Goal: Task Accomplishment & Management: Manage account settings

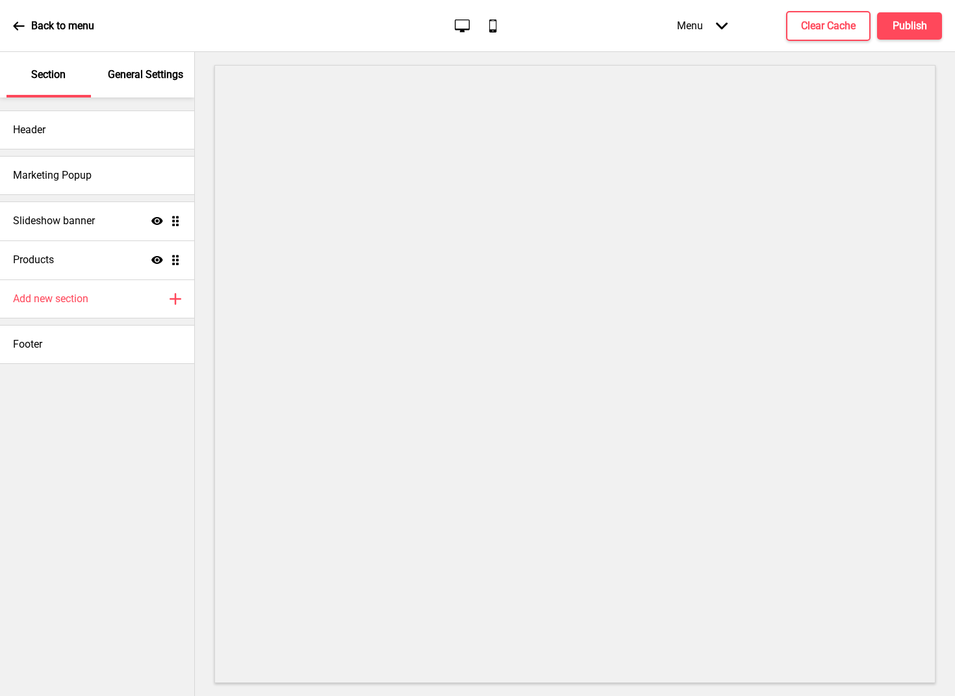
click at [147, 176] on div "Marketing Popup" at bounding box center [97, 175] width 194 height 39
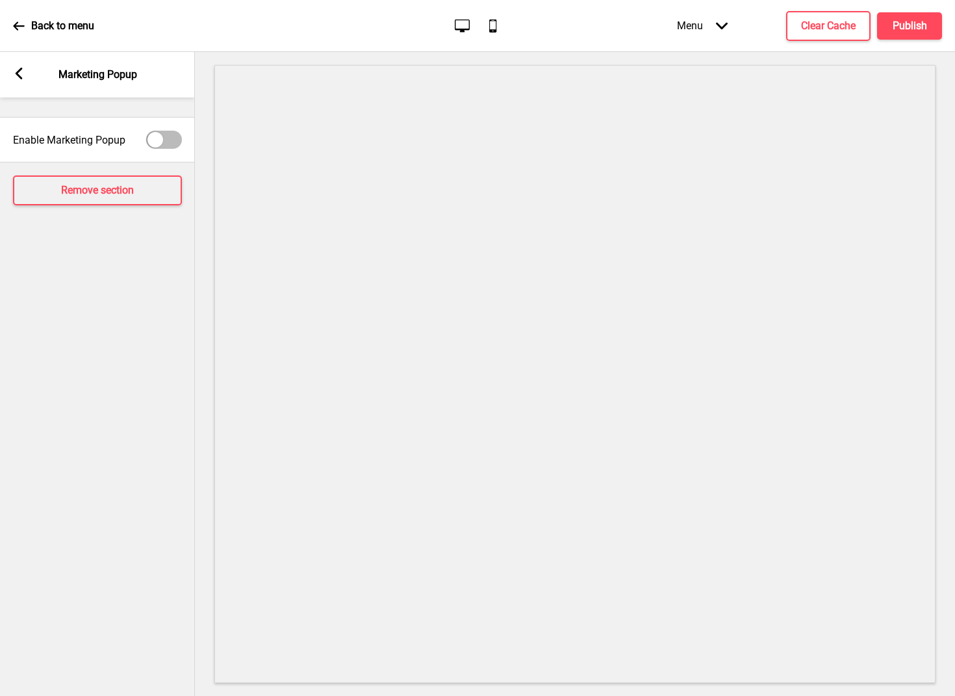
click at [18, 71] on icon at bounding box center [19, 74] width 7 height 12
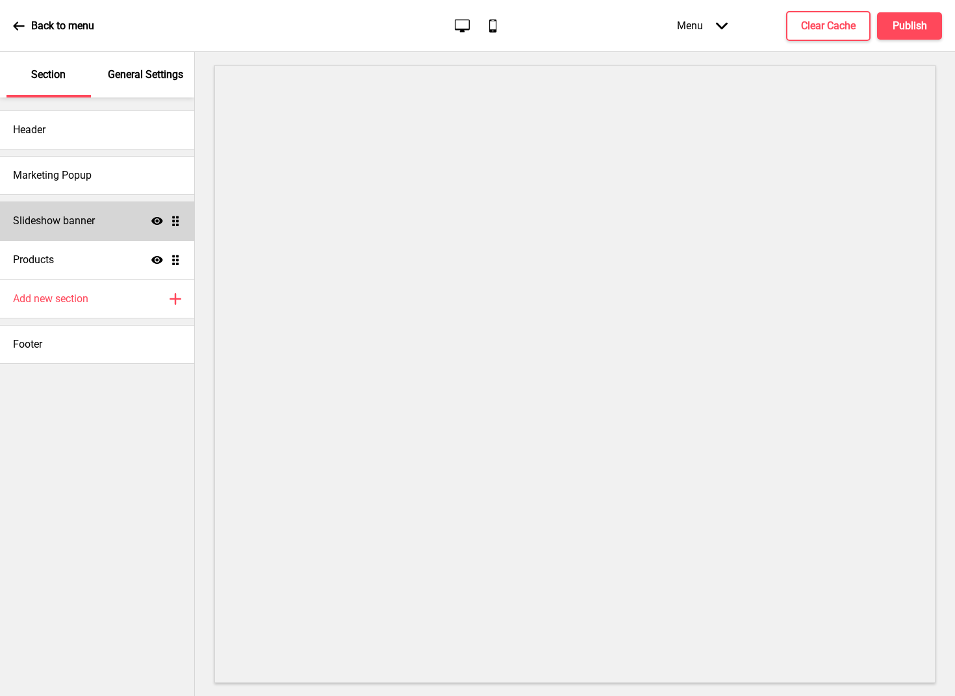
click at [66, 219] on h4 "Slideshow banner" at bounding box center [54, 221] width 82 height 14
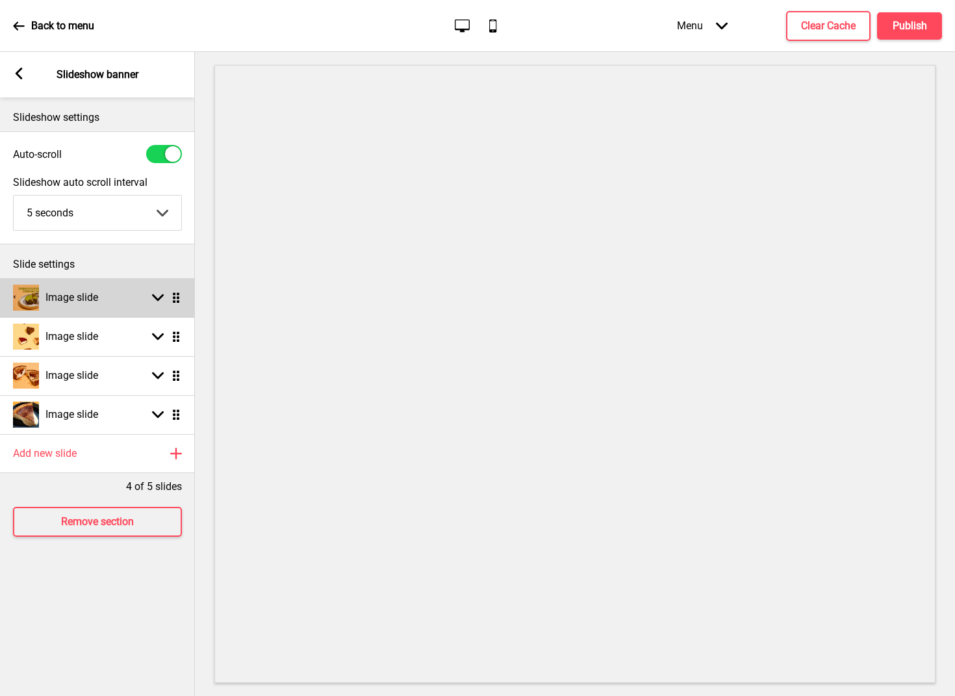
click at [119, 299] on div "Image slide Arrow down Drag" at bounding box center [97, 297] width 195 height 39
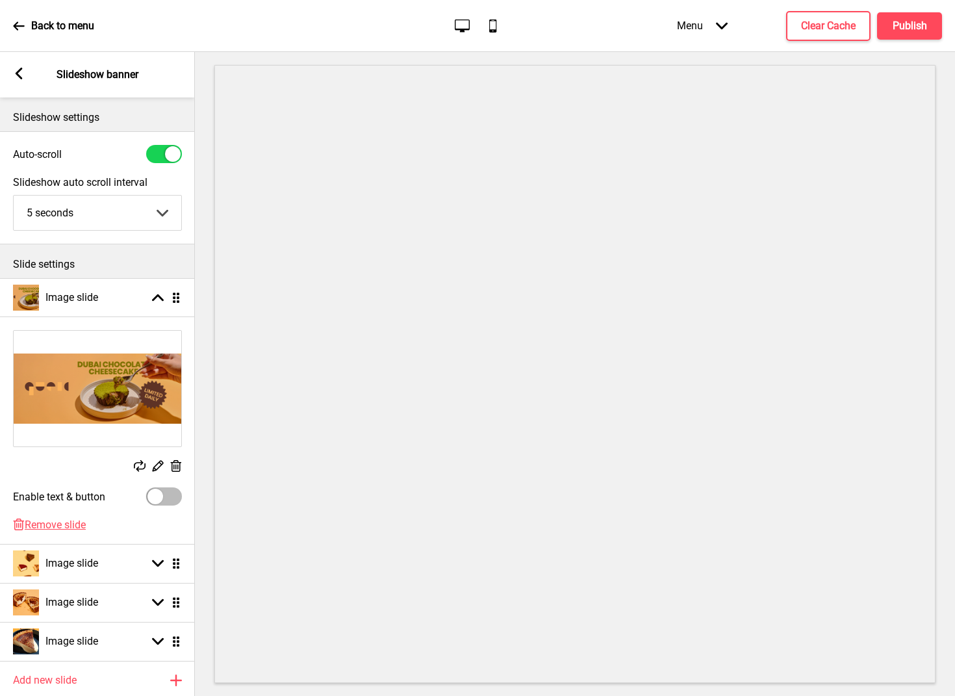
scroll to position [92, 0]
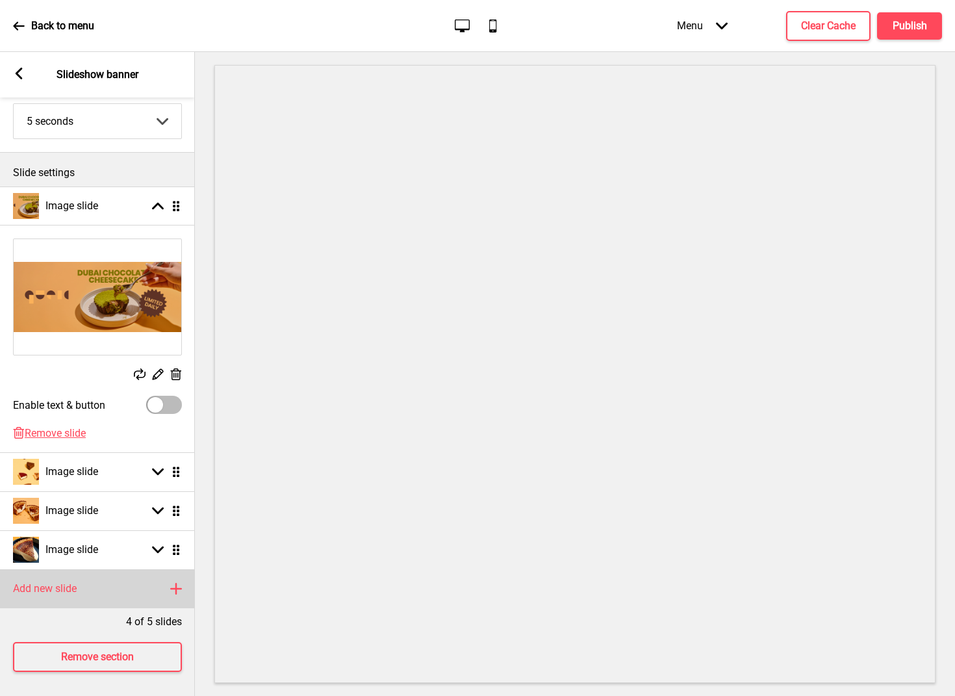
click at [68, 581] on h4 "Add new slide" at bounding box center [45, 588] width 64 height 14
click at [57, 578] on div "Image slide Arrow down Drag" at bounding box center [97, 588] width 195 height 39
select select "right"
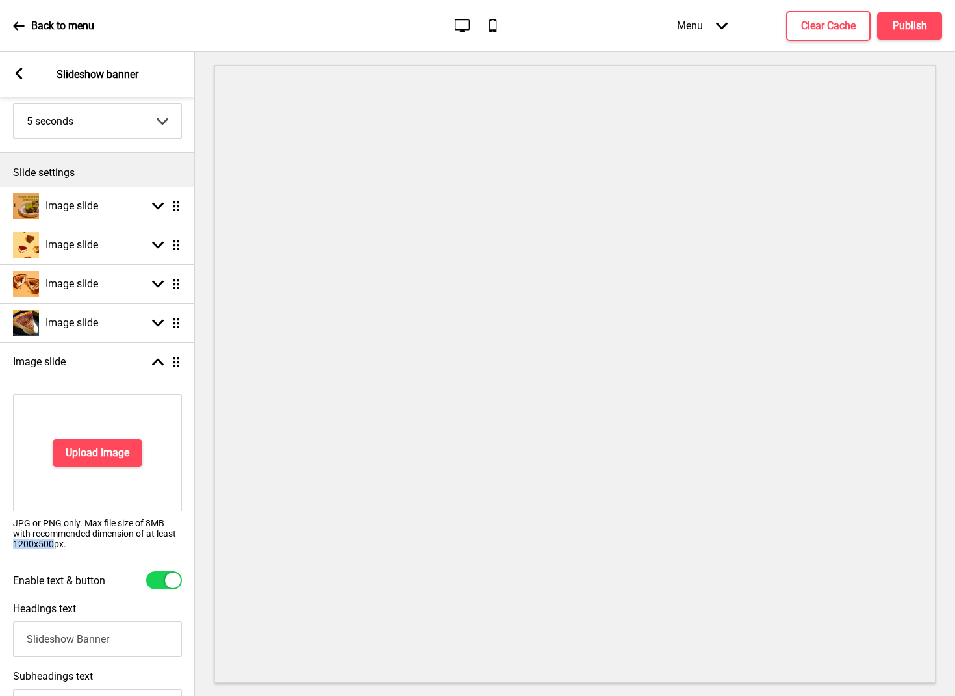
drag, startPoint x: 53, startPoint y: 543, endPoint x: 9, endPoint y: 543, distance: 44.2
click at [9, 543] on div "Upload Image JPG or PNG only. Max file size of 8MB with recommended dimension o…" at bounding box center [97, 476] width 195 height 177
click at [118, 477] on div "Upload Image" at bounding box center [97, 452] width 169 height 117
click at [115, 464] on button "Upload Image" at bounding box center [98, 452] width 90 height 27
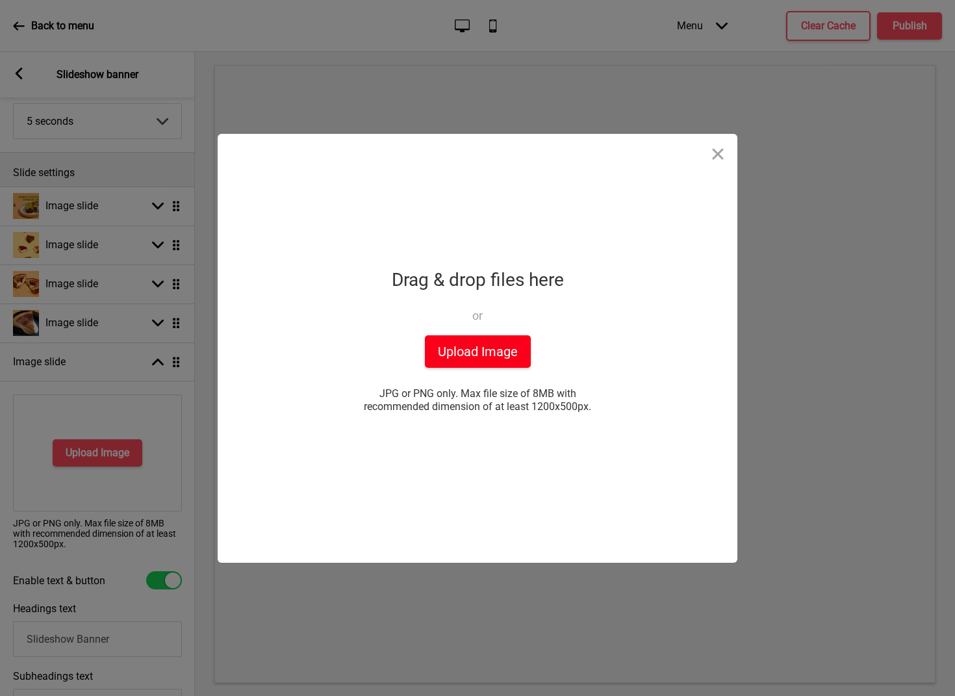
click at [470, 358] on button "Upload Image" at bounding box center [478, 351] width 106 height 32
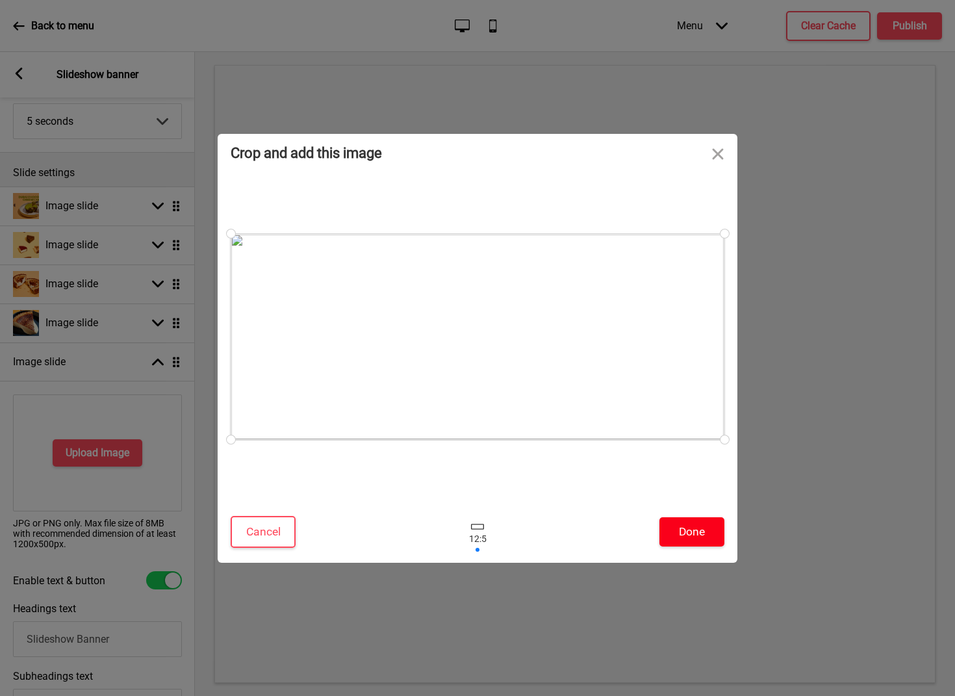
click at [688, 524] on button "Done" at bounding box center [691, 531] width 65 height 29
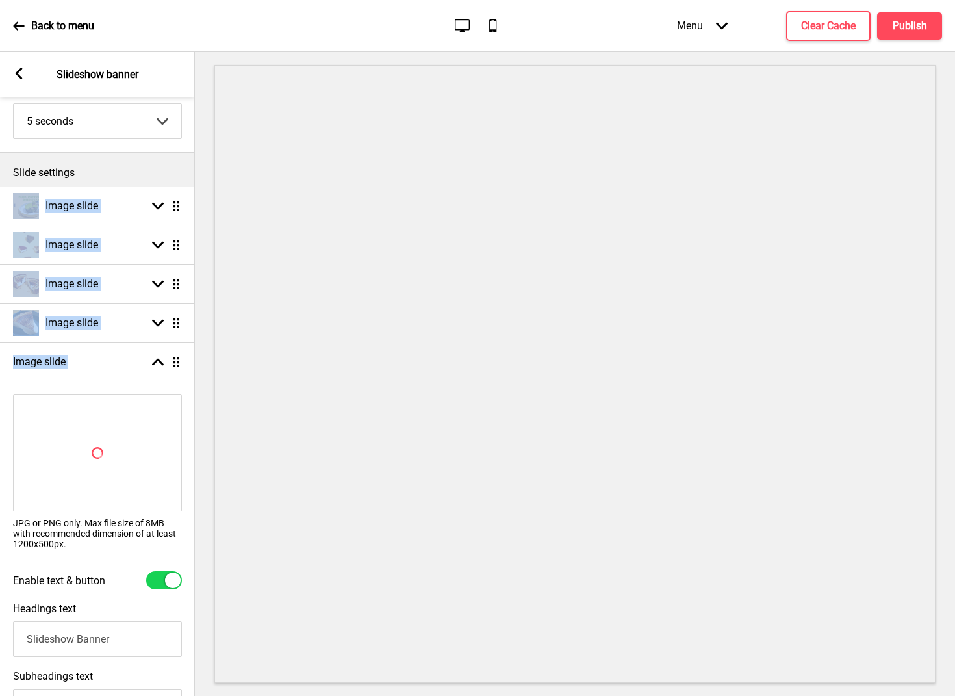
drag, startPoint x: 176, startPoint y: 353, endPoint x: 168, endPoint y: 181, distance: 172.3
click at [168, 181] on div "Slideshow settings Auto-scroll Slideshow auto scroll interval 5 seconds 5 secon…" at bounding box center [97, 396] width 195 height 598
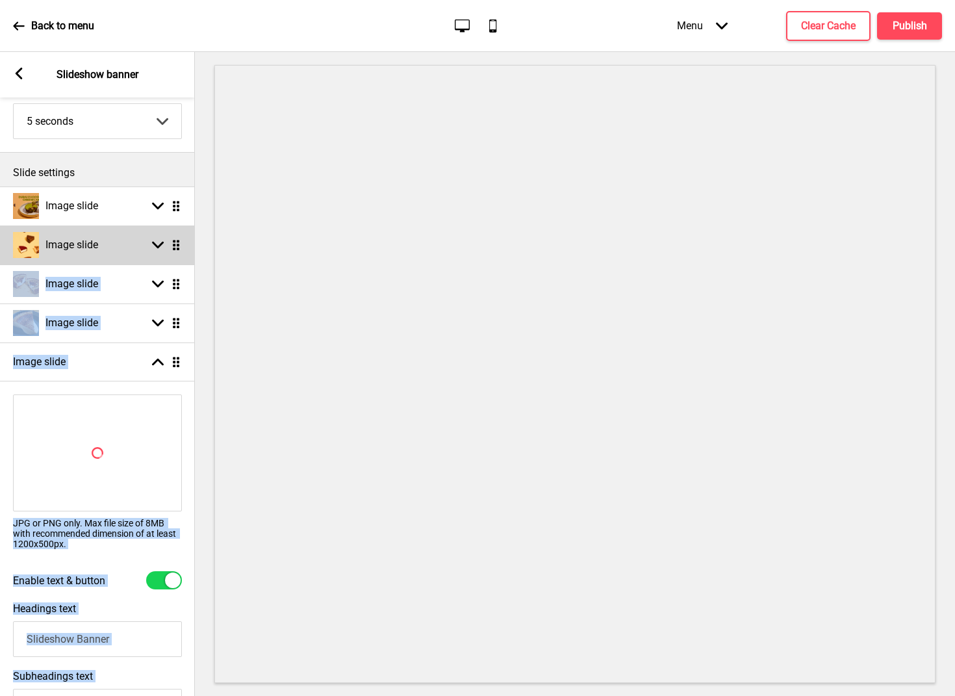
select select "right"
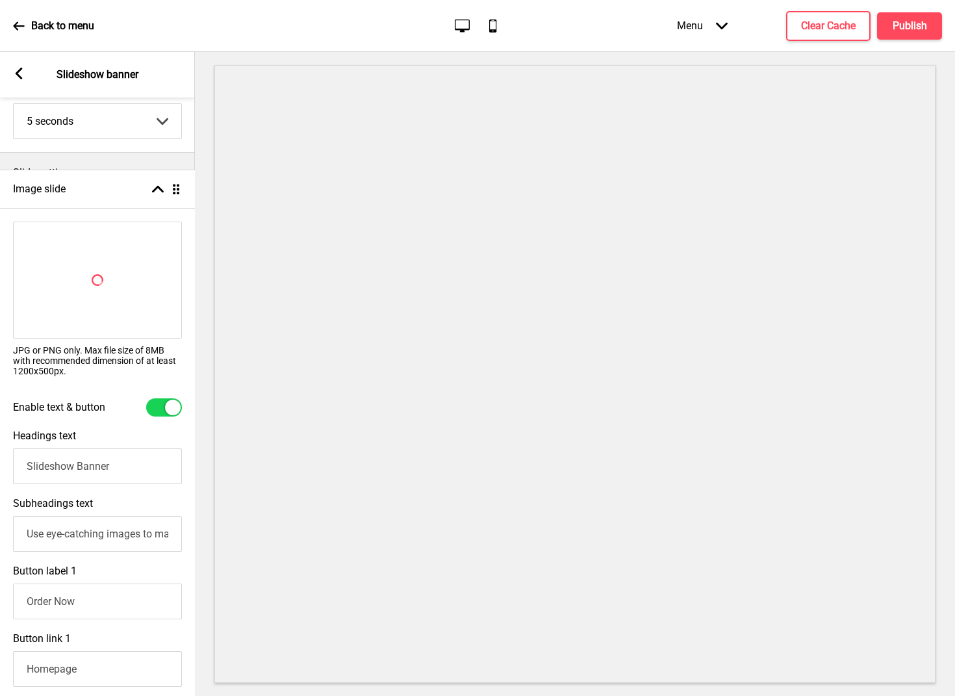
drag, startPoint x: 175, startPoint y: 366, endPoint x: 171, endPoint y: 193, distance: 172.8
select select "right"
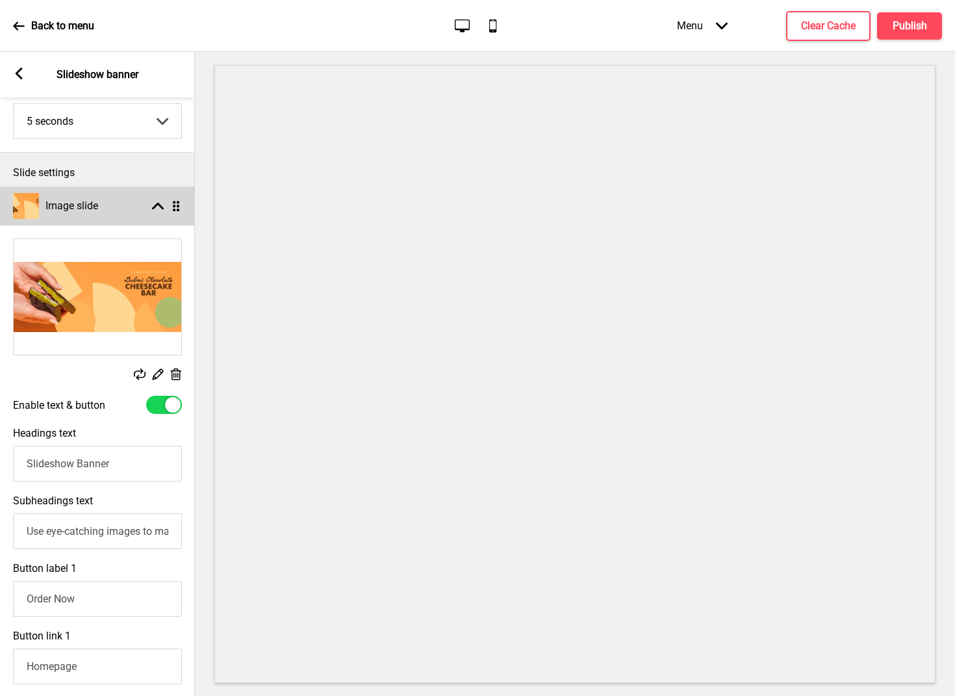
click at [152, 208] on rect at bounding box center [158, 206] width 12 height 12
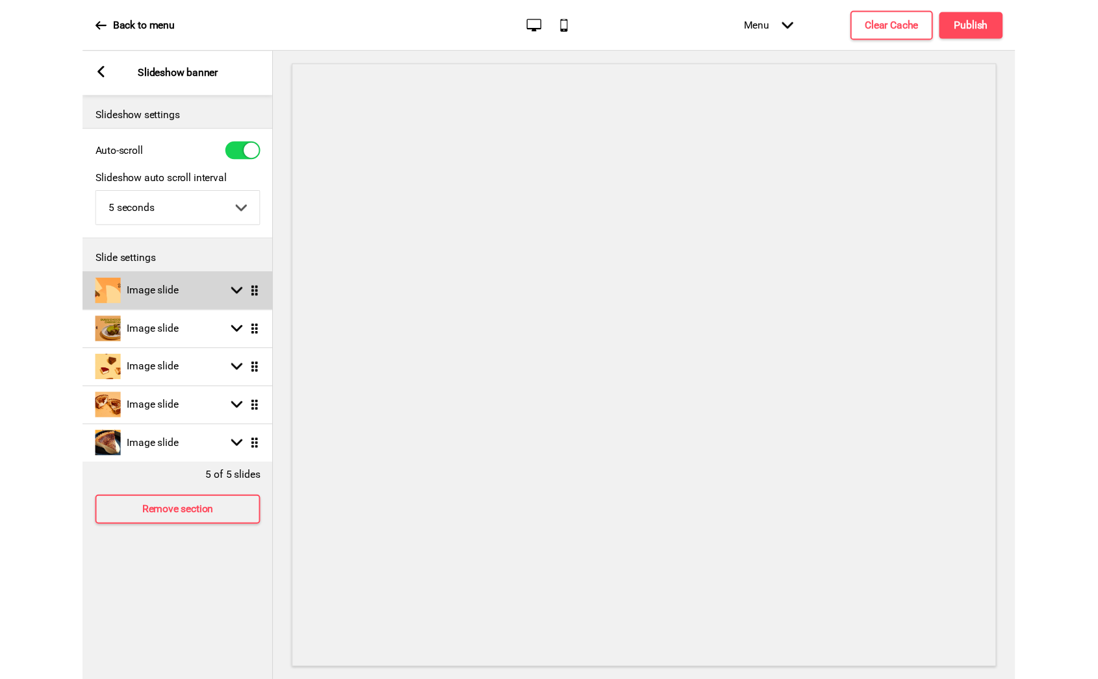
scroll to position [0, 0]
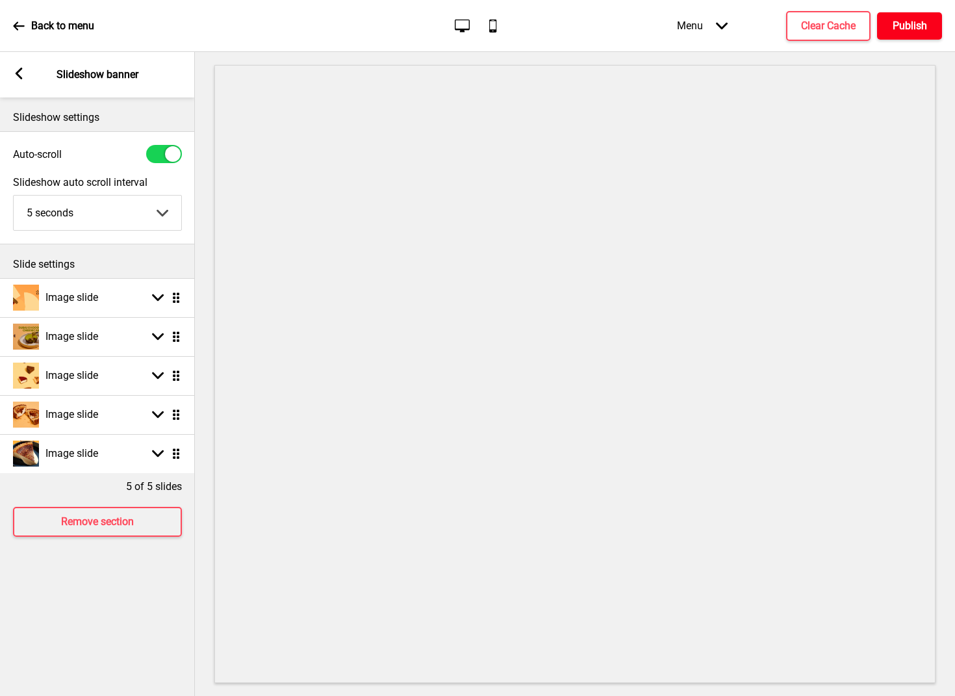
click at [904, 27] on h4 "Publish" at bounding box center [909, 26] width 34 height 14
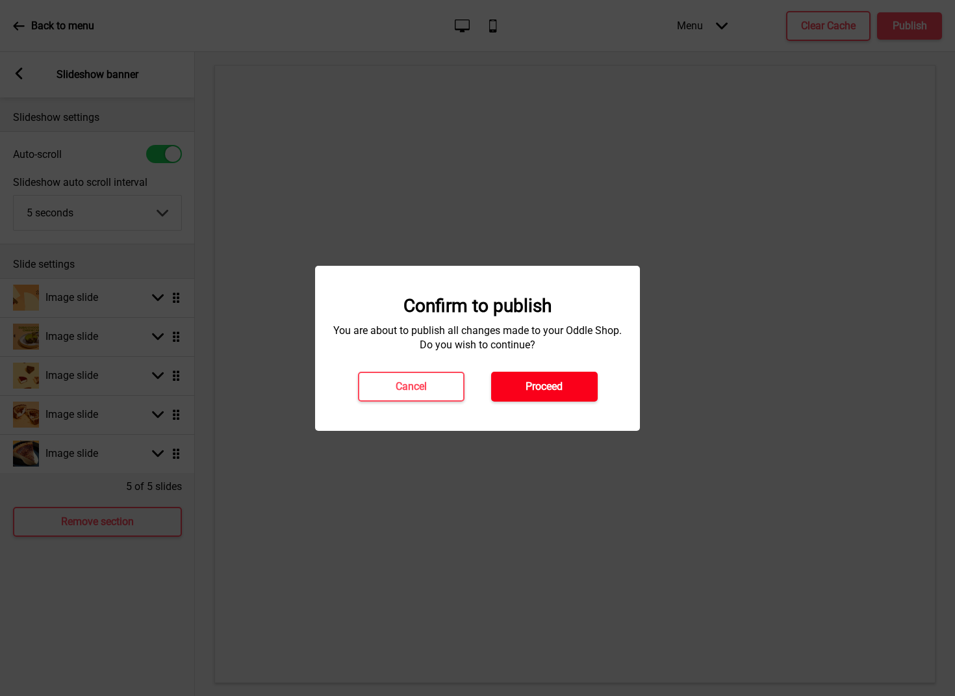
click at [572, 383] on button "Proceed" at bounding box center [544, 387] width 107 height 30
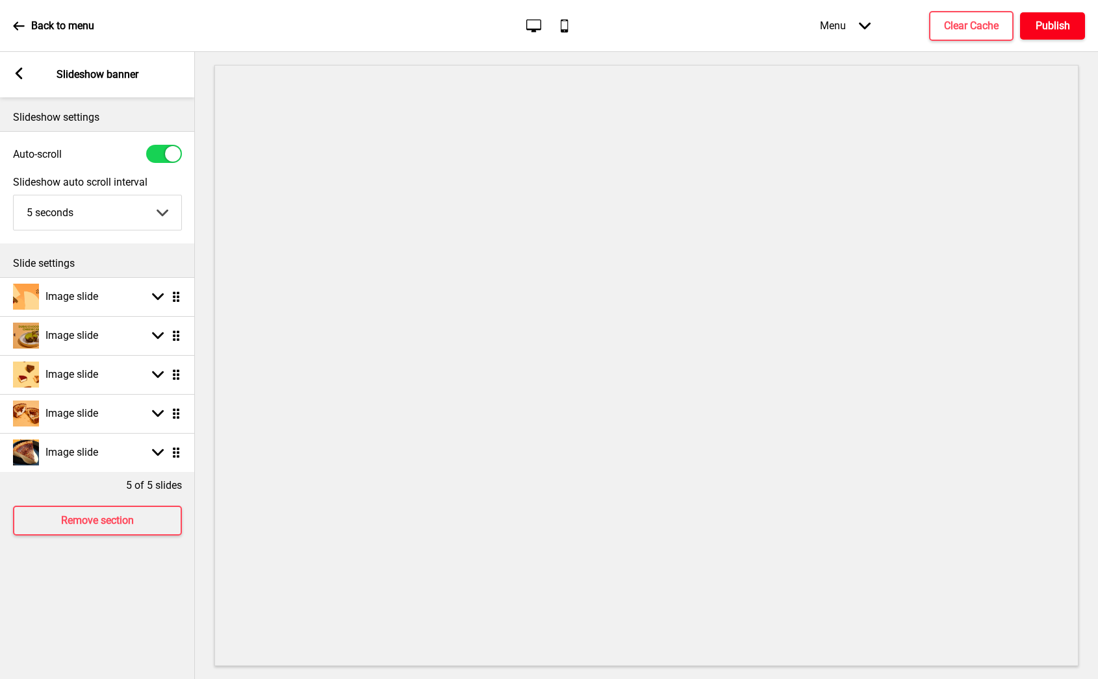
click at [954, 25] on h4 "Publish" at bounding box center [1052, 26] width 34 height 14
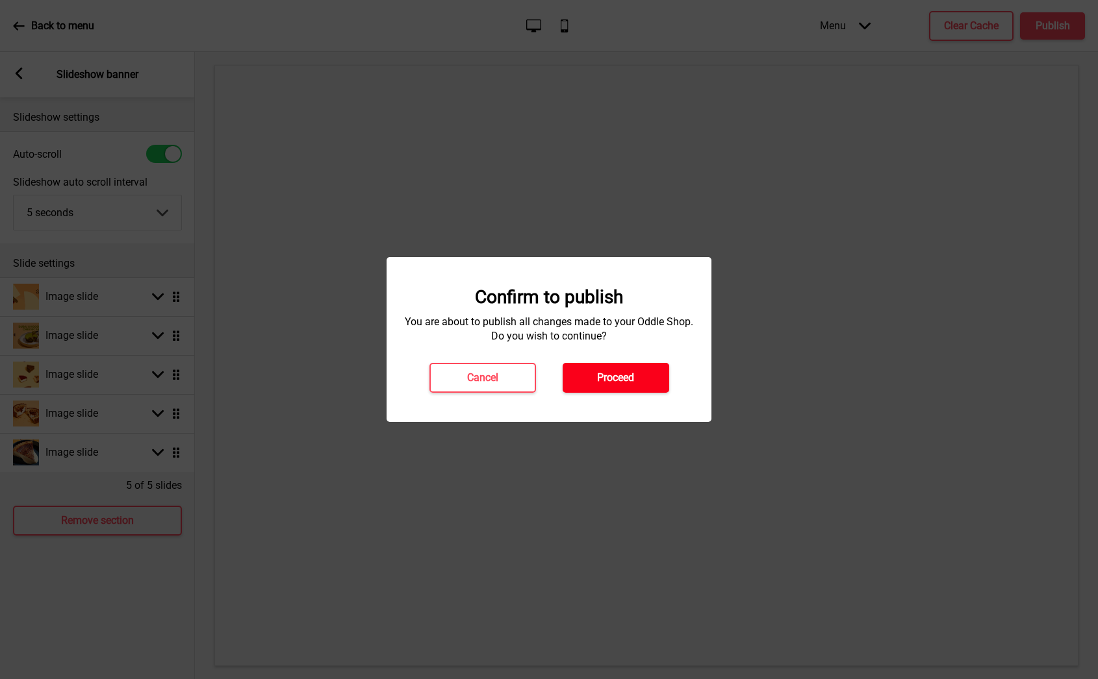
click at [620, 366] on button "Proceed" at bounding box center [615, 378] width 107 height 30
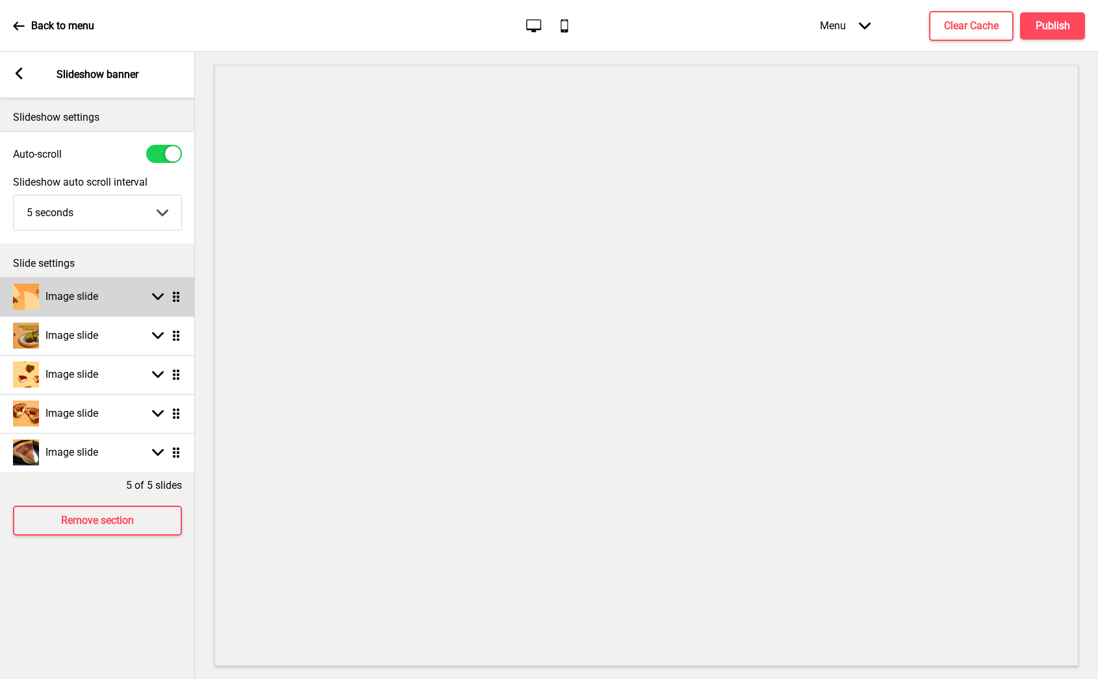
click at [82, 299] on h4 "Image slide" at bounding box center [71, 297] width 53 height 14
select select "right"
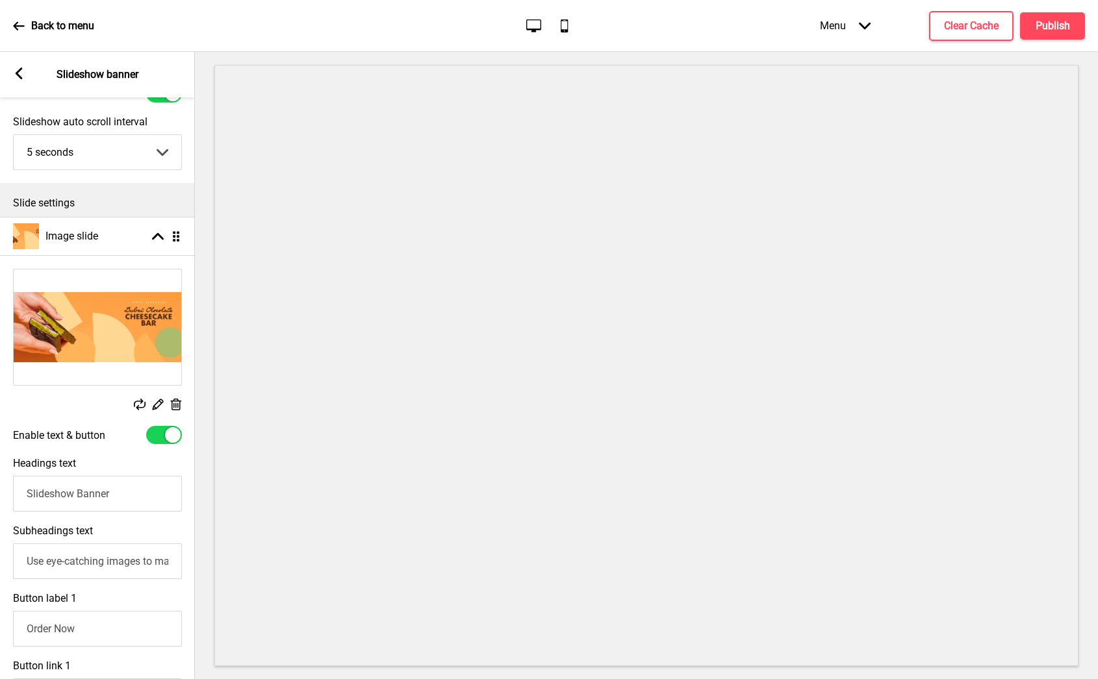
scroll to position [92, 0]
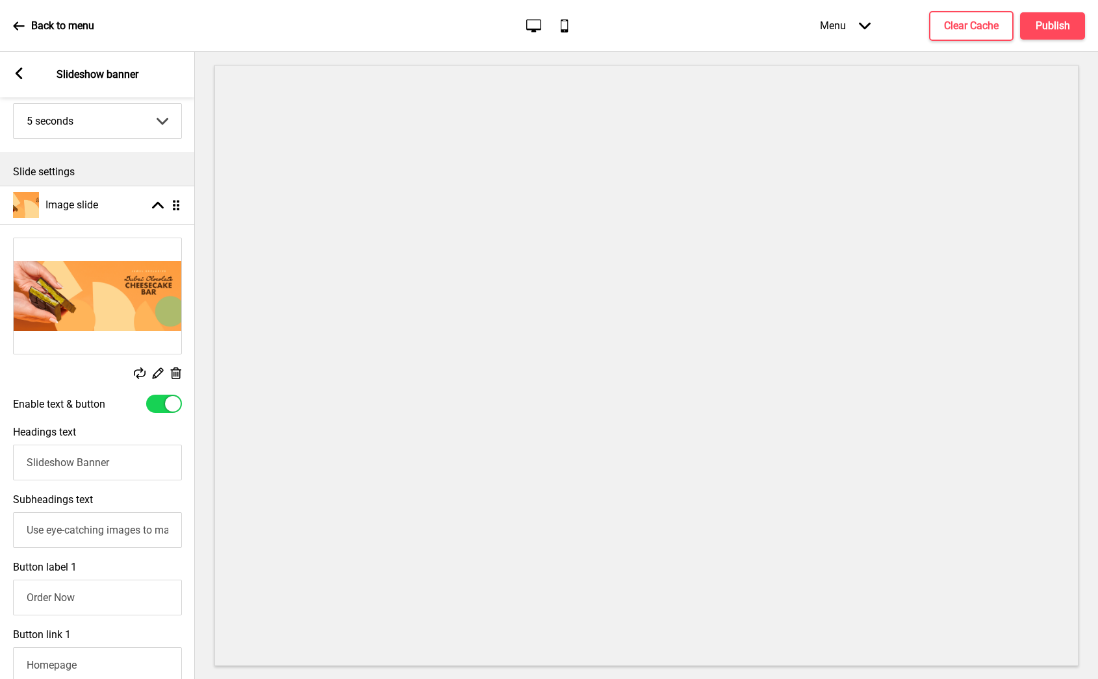
click at [164, 403] on div at bounding box center [164, 404] width 36 height 18
checkbox input "false"
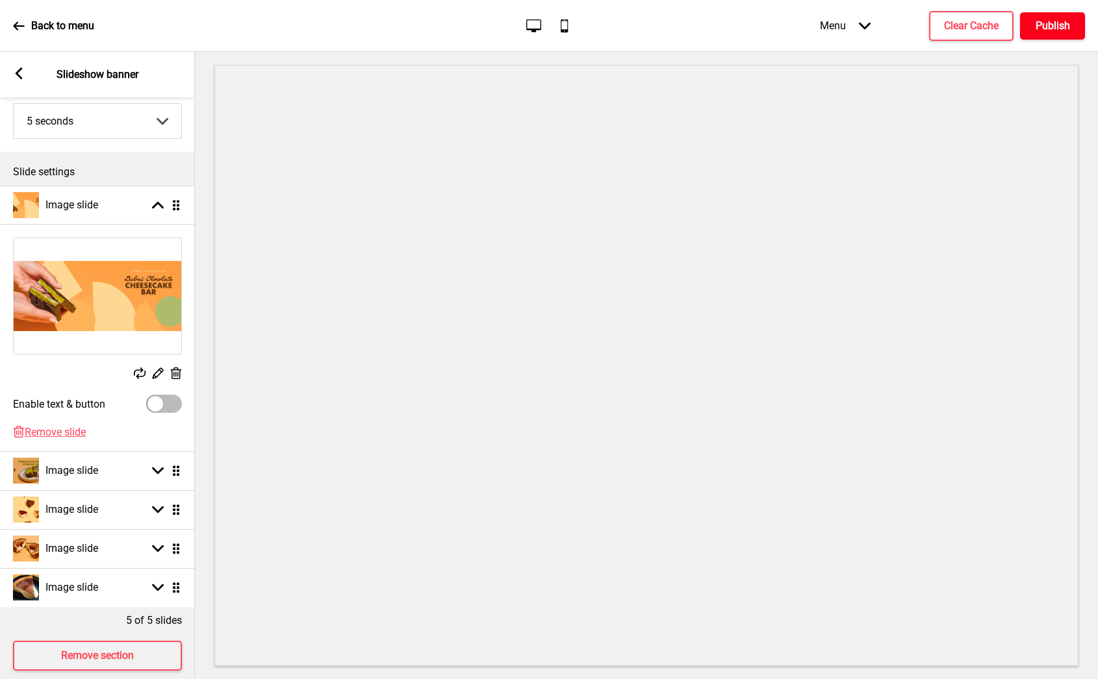
click at [954, 30] on h4 "Publish" at bounding box center [1052, 26] width 34 height 14
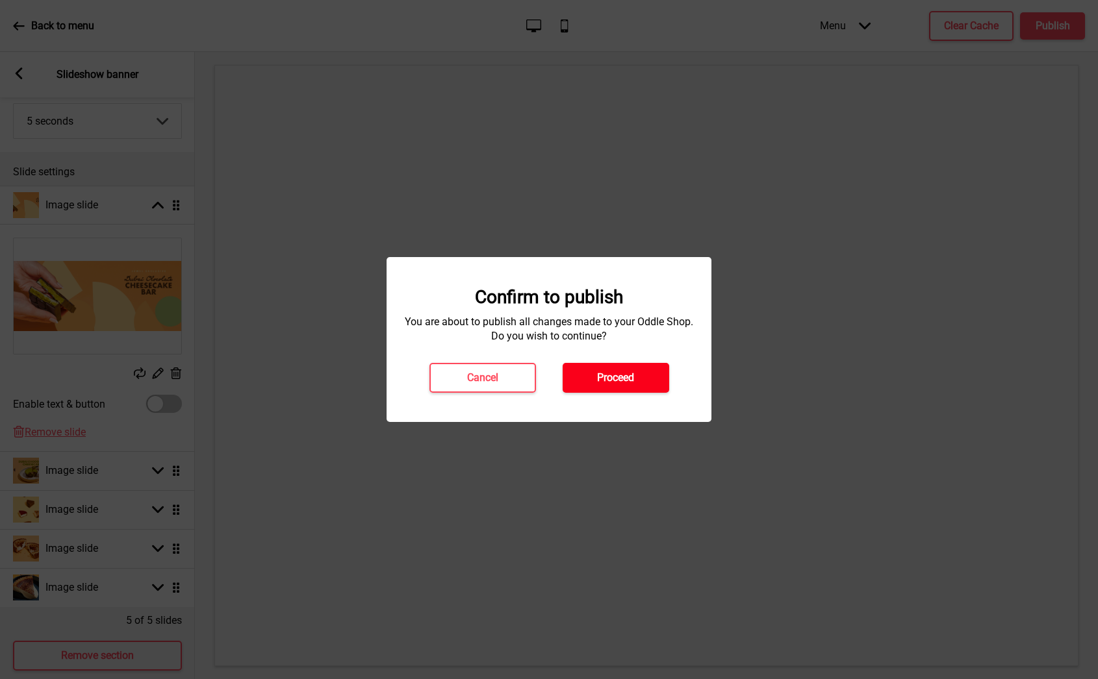
click at [663, 371] on button "Proceed" at bounding box center [615, 378] width 107 height 30
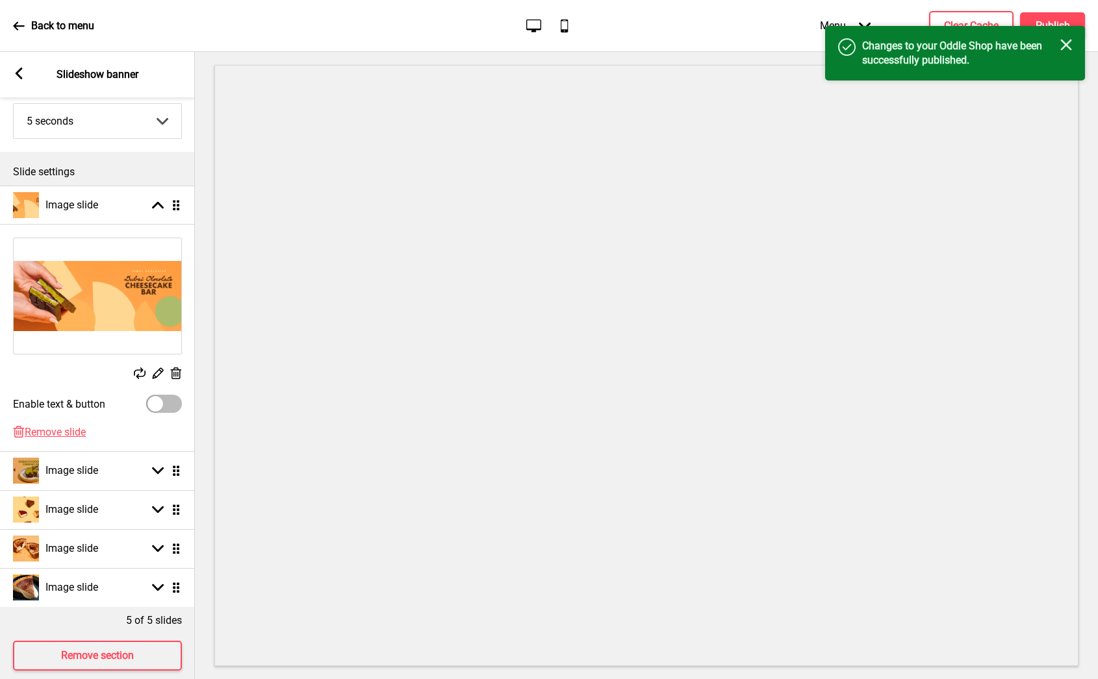
click at [945, 27] on div "Success Changes to your Oddle Shop have been successfully published. Close" at bounding box center [955, 53] width 260 height 55
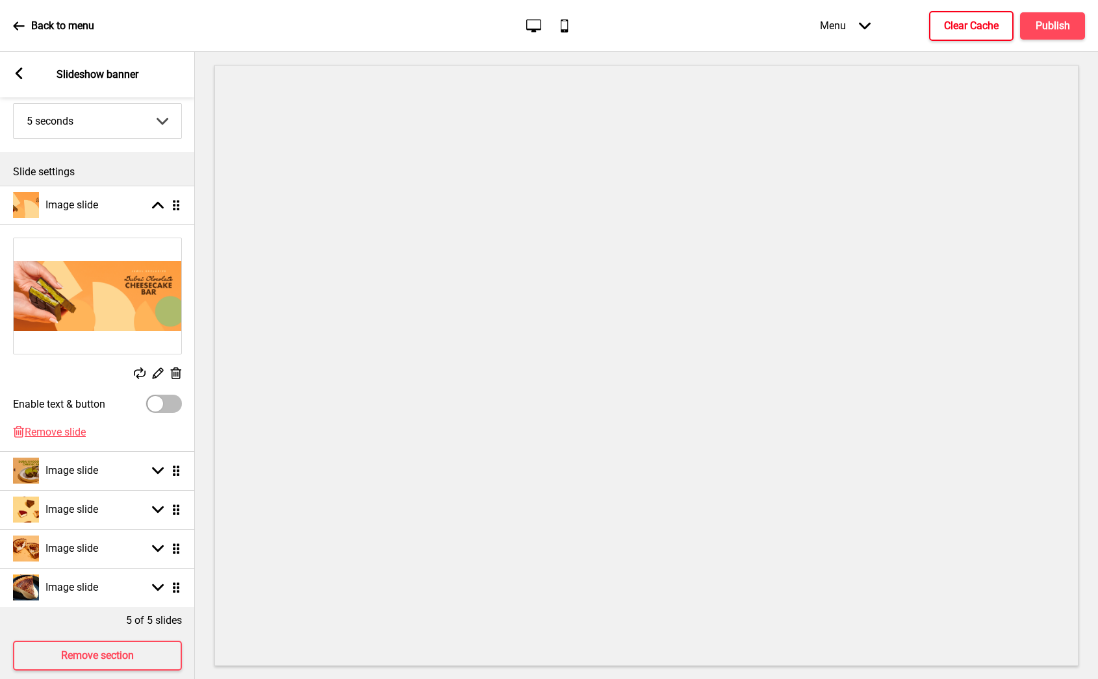
click at [945, 21] on h4 "Clear Cache" at bounding box center [971, 26] width 55 height 14
click at [145, 204] on div "Arrow up Drag" at bounding box center [163, 205] width 36 height 12
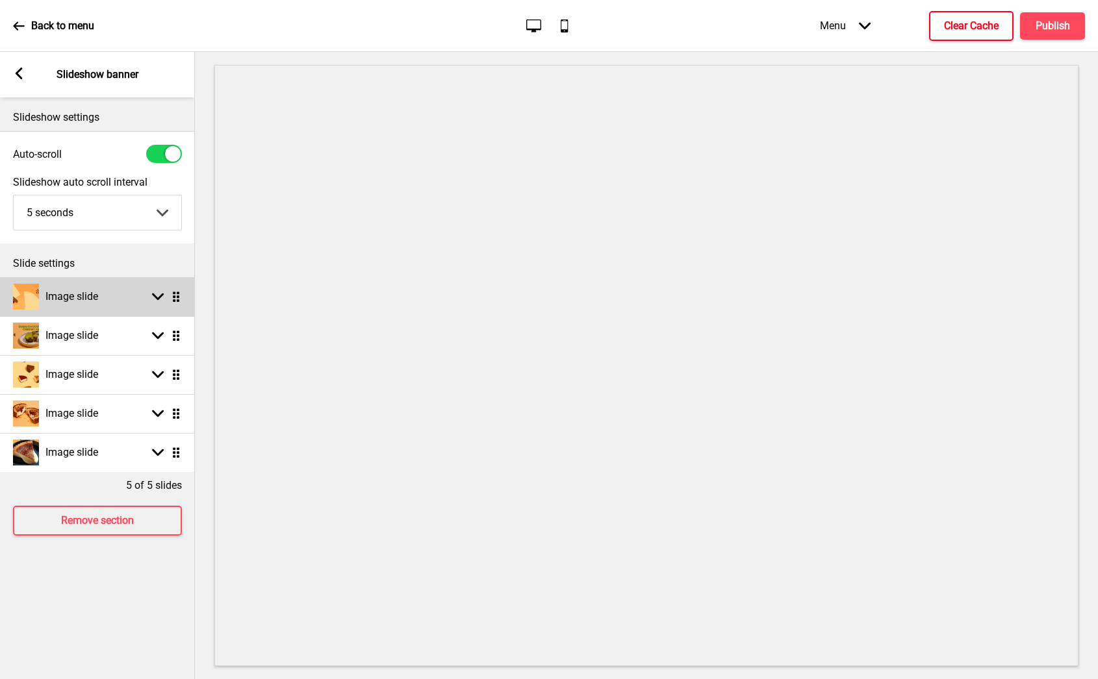
scroll to position [0, 0]
click at [954, 21] on h4 "Clear Cache" at bounding box center [971, 26] width 55 height 14
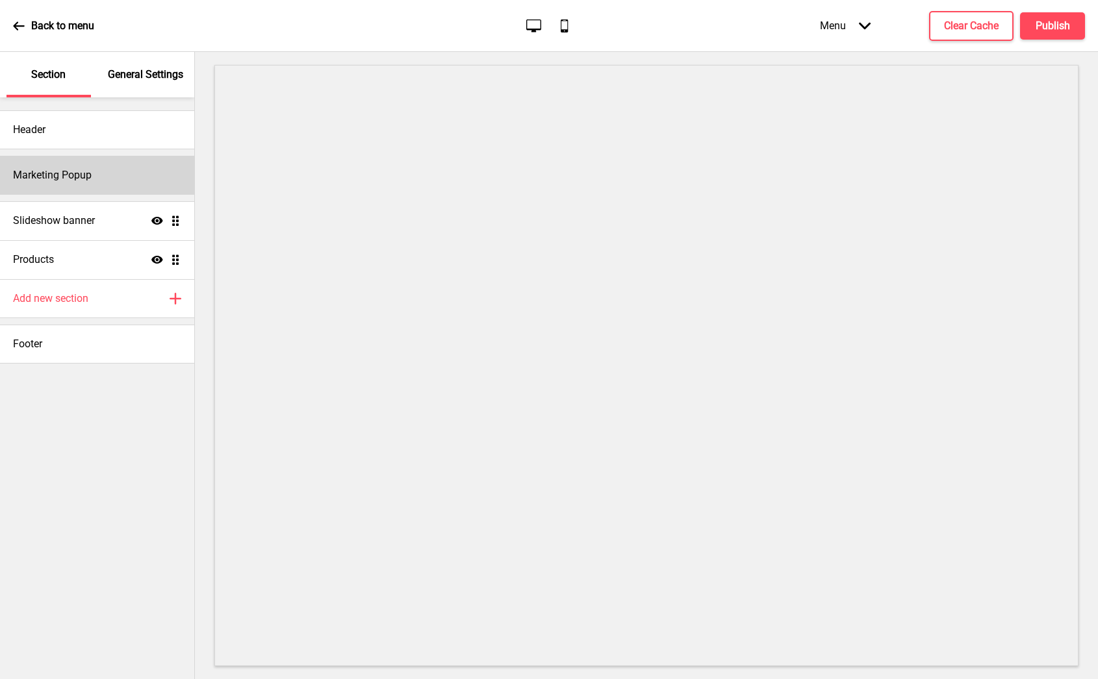
click at [87, 173] on h4 "Marketing Popup" at bounding box center [52, 175] width 79 height 14
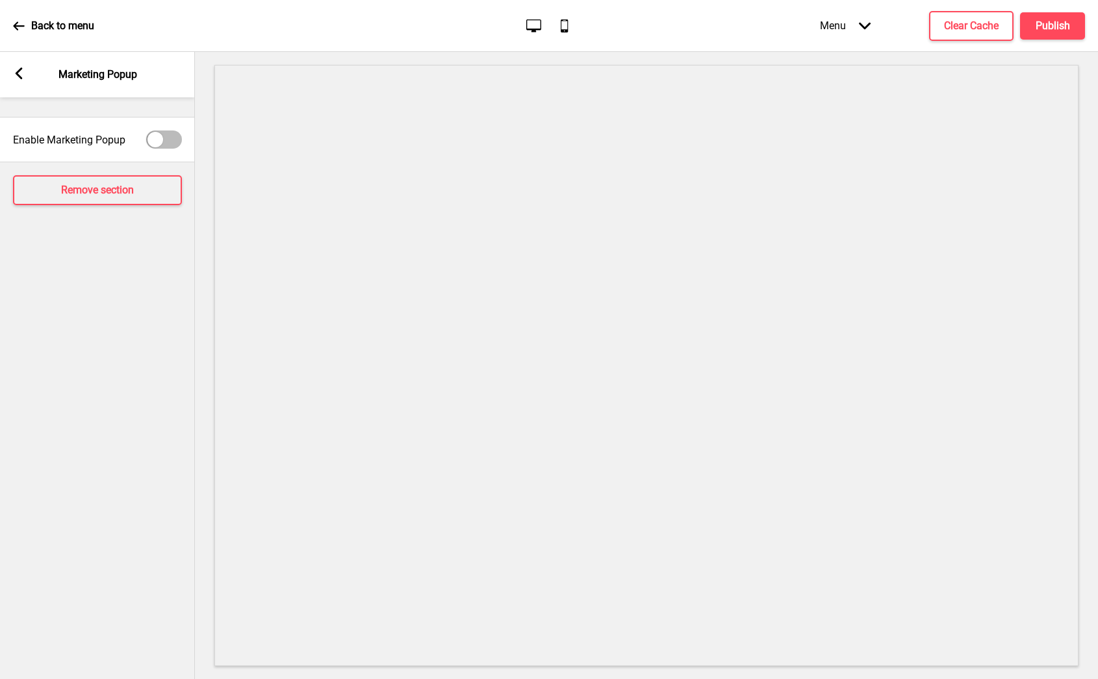
click at [30, 80] on div "Arrow left Marketing Popup" at bounding box center [97, 74] width 195 height 45
click at [18, 77] on icon at bounding box center [19, 74] width 7 height 12
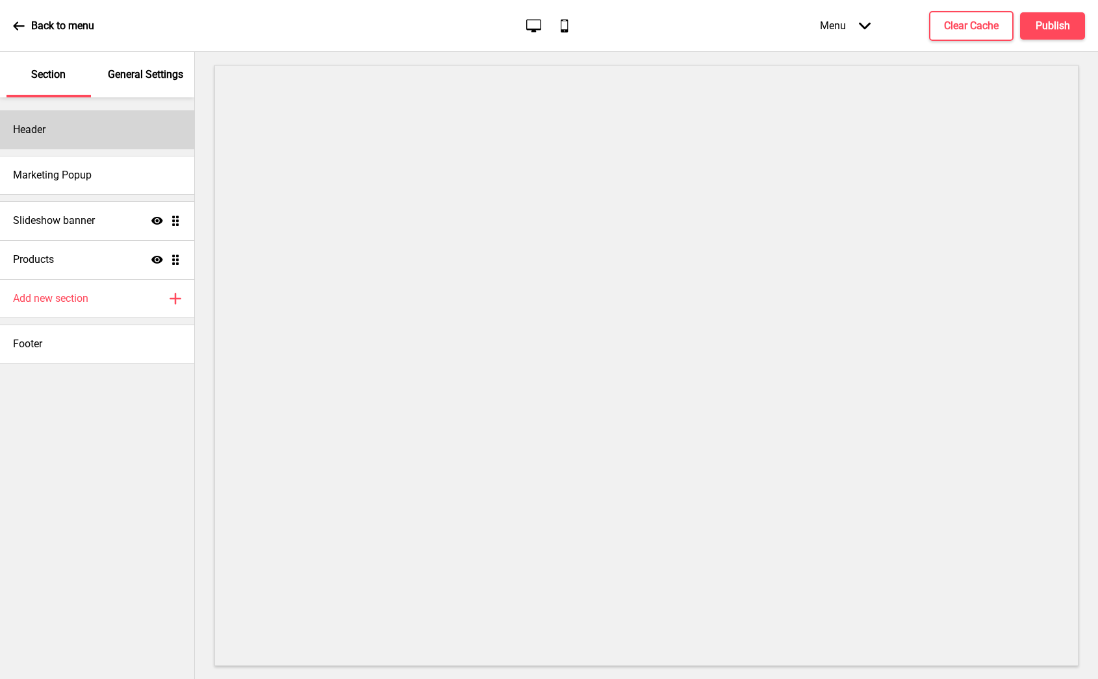
click at [95, 142] on div "Header" at bounding box center [97, 129] width 194 height 39
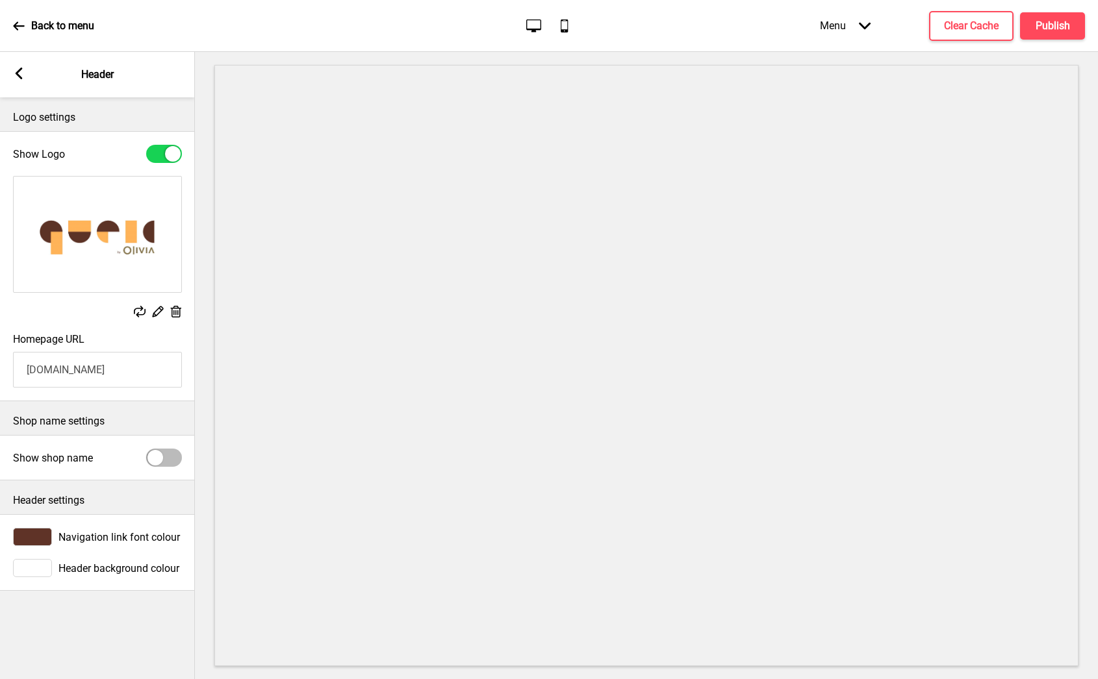
click at [24, 66] on div "Arrow left Header" at bounding box center [97, 74] width 195 height 45
click at [18, 74] on icon at bounding box center [19, 74] width 7 height 12
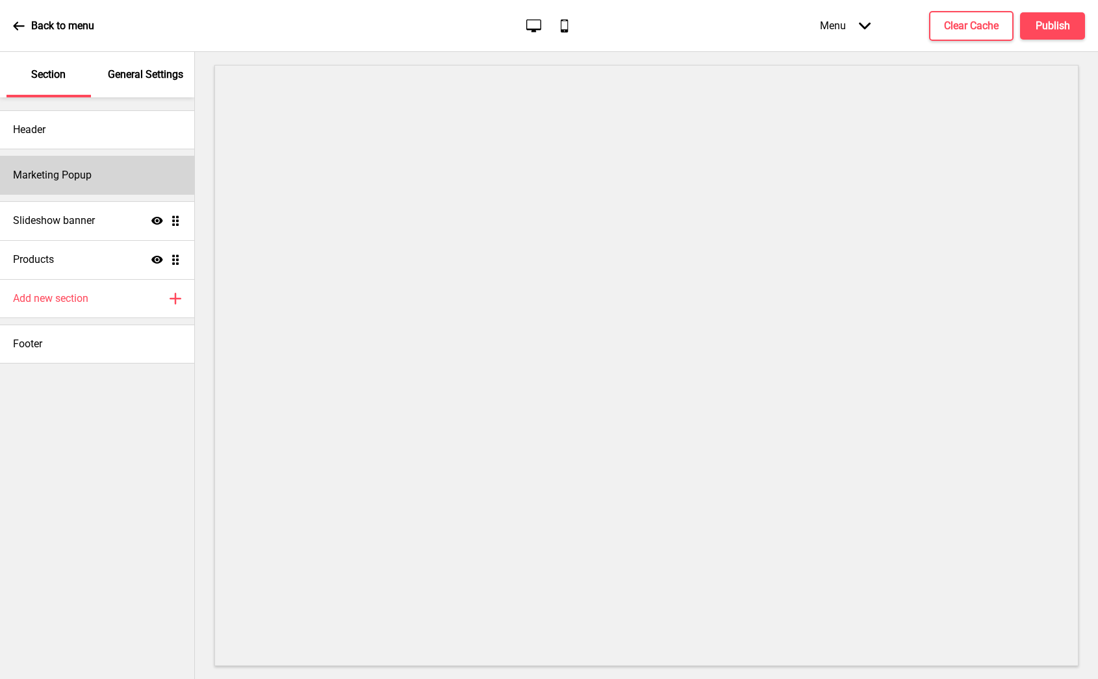
click at [97, 173] on div "Marketing Popup" at bounding box center [97, 175] width 194 height 39
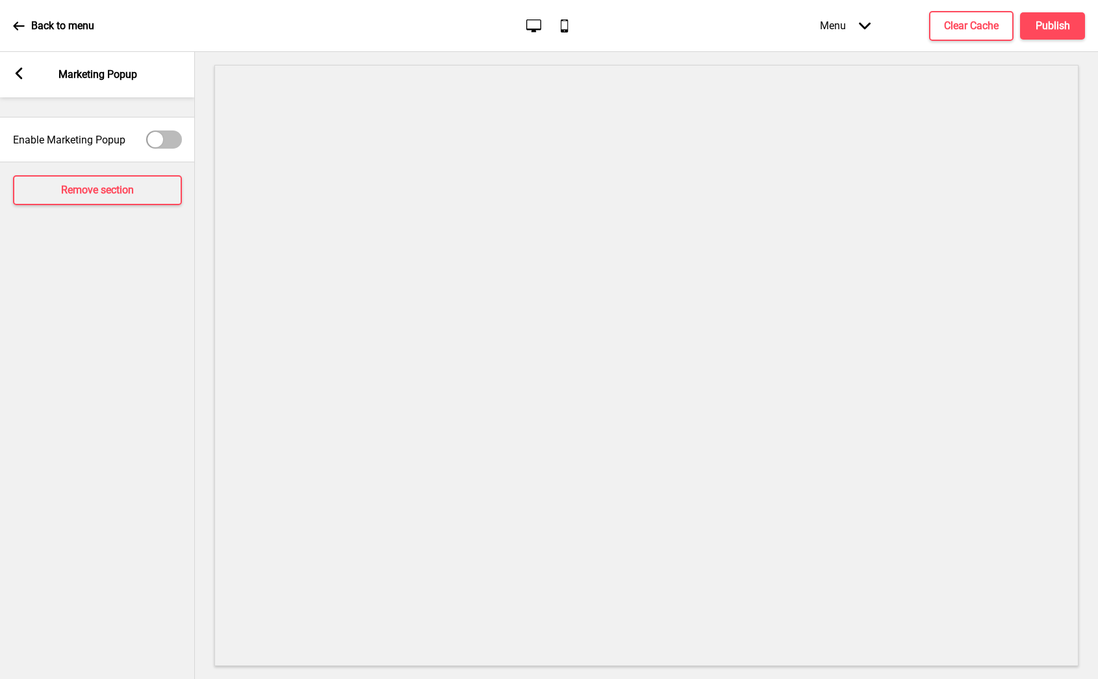
click at [17, 69] on rect at bounding box center [19, 74] width 12 height 12
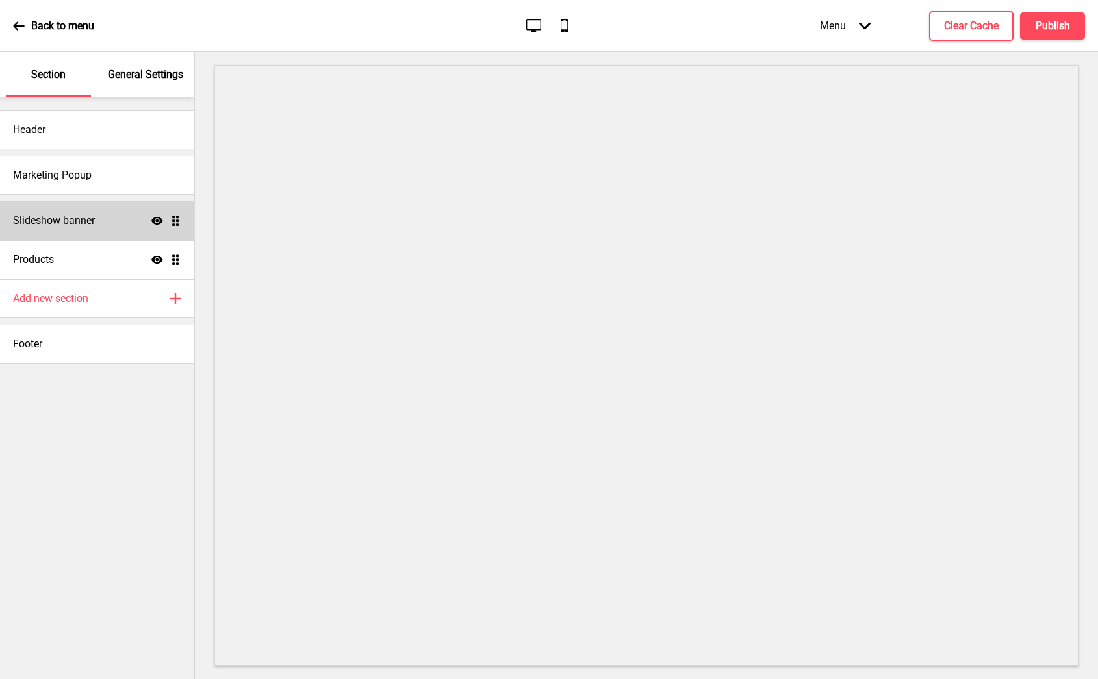
click at [88, 221] on h4 "Slideshow banner" at bounding box center [54, 221] width 82 height 14
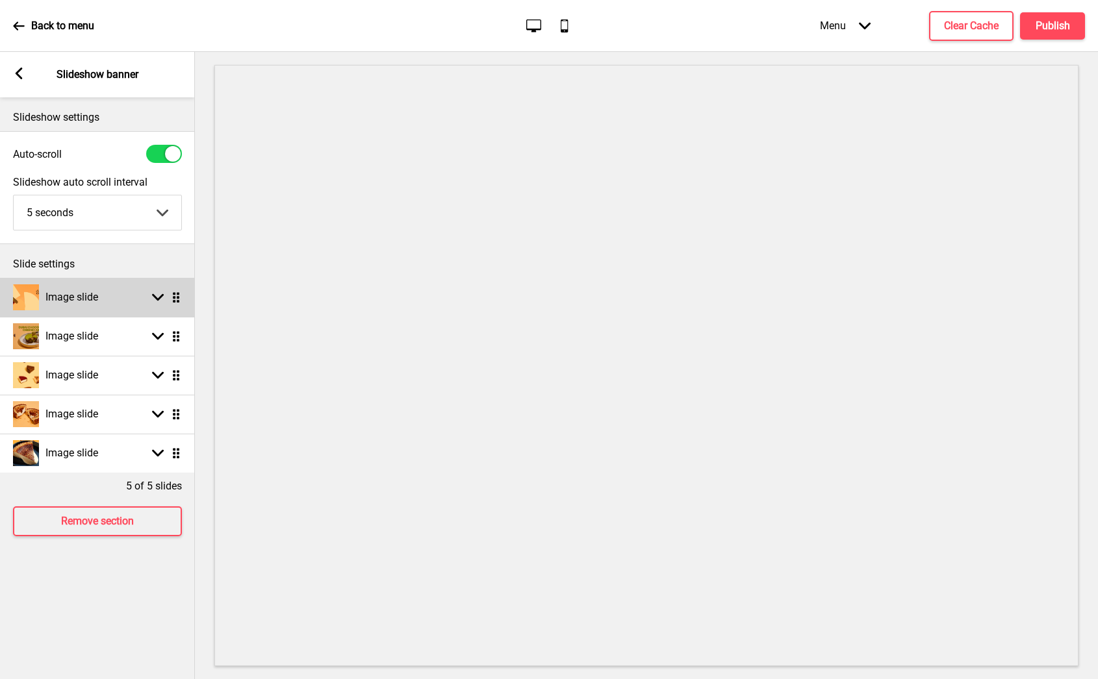
click at [85, 308] on div "Image slide" at bounding box center [55, 297] width 85 height 26
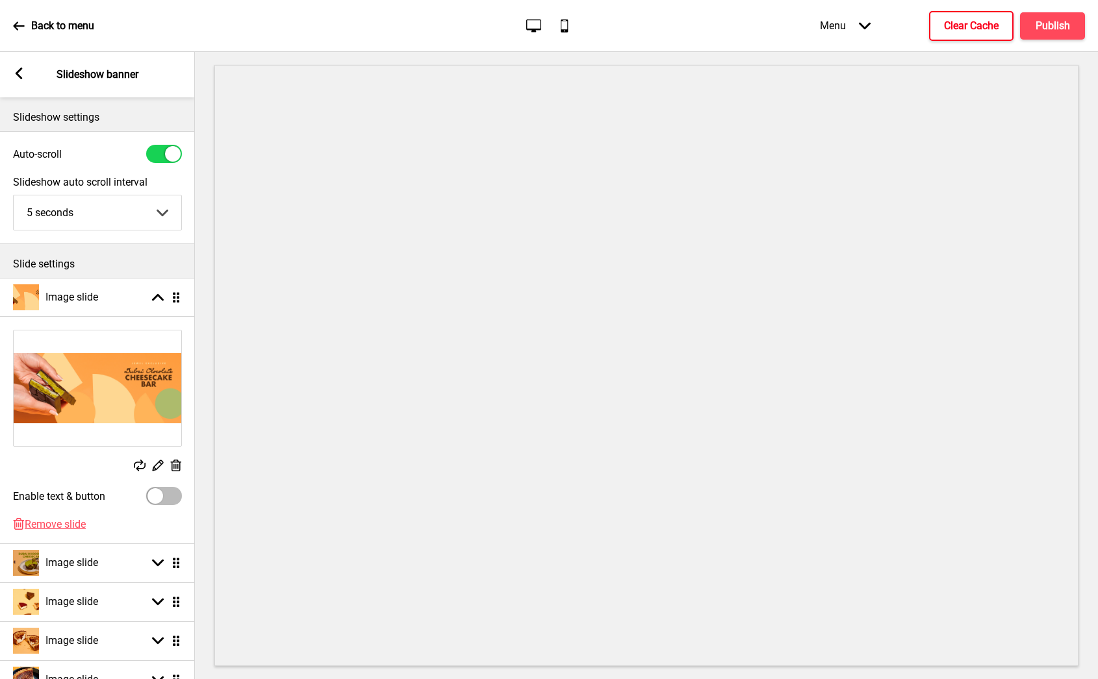
click at [953, 33] on button "Clear Cache" at bounding box center [971, 26] width 84 height 30
click at [1051, 36] on button "Publish" at bounding box center [1052, 25] width 65 height 27
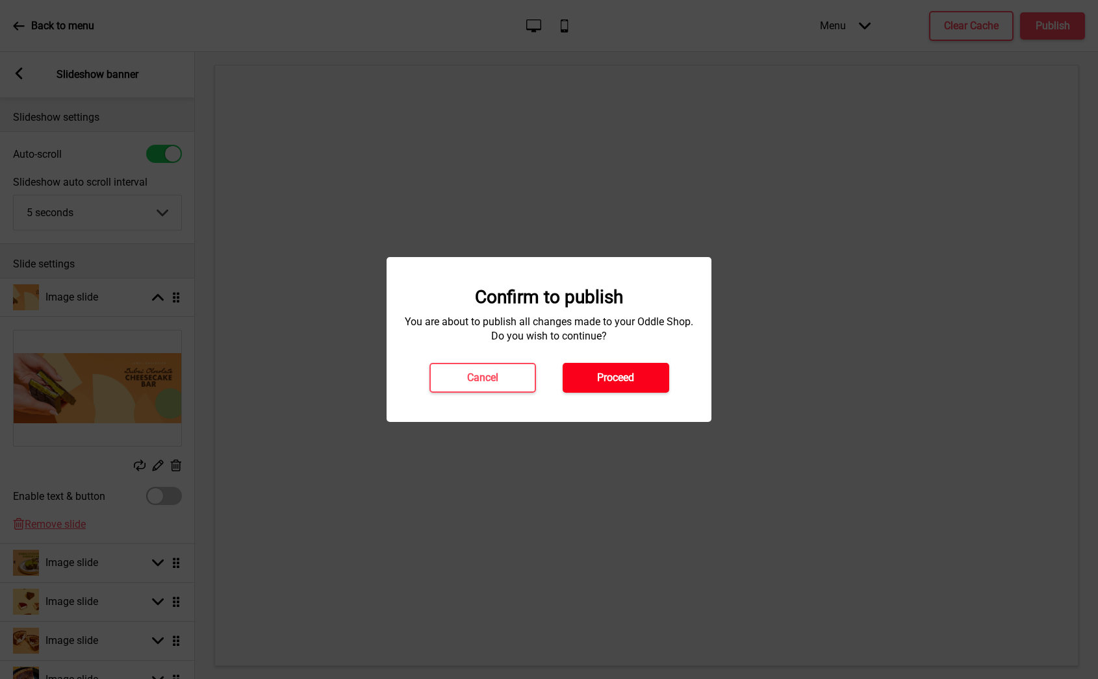
click at [659, 379] on button "Proceed" at bounding box center [615, 378] width 107 height 30
